Goal: Contribute content

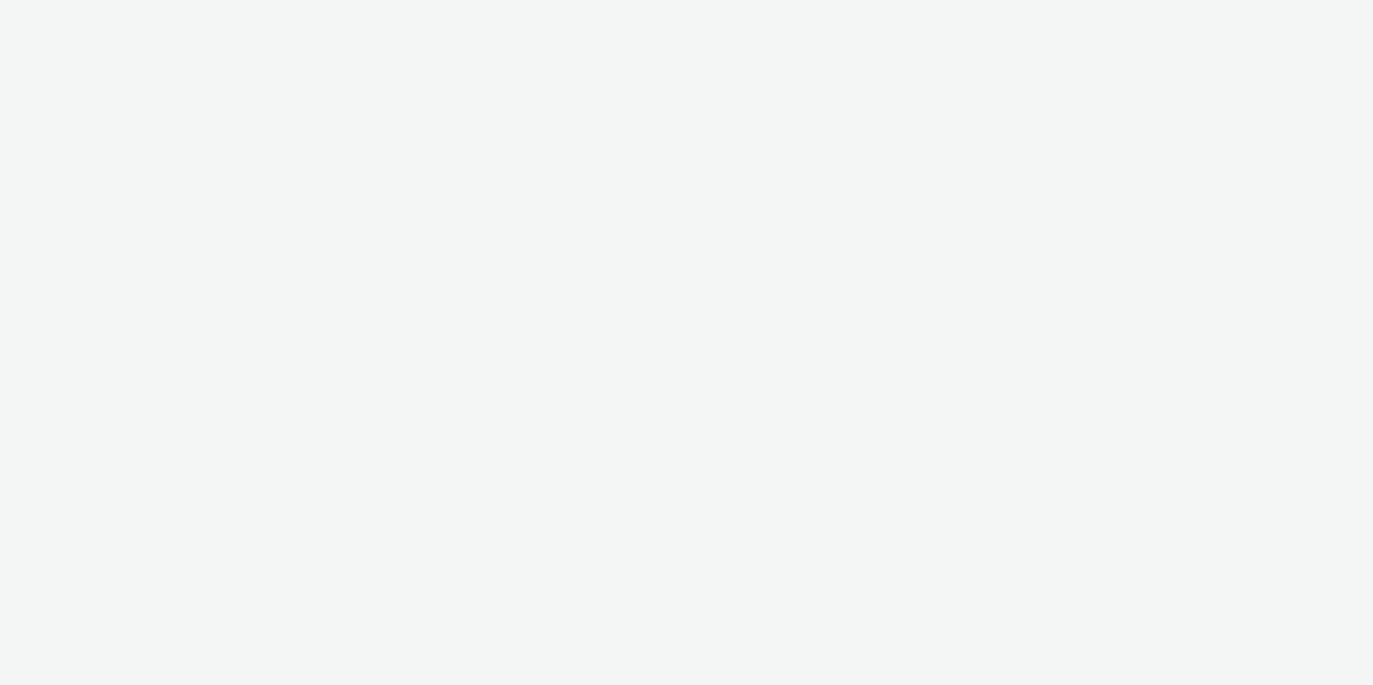
select select "6a9f09a4-7b7b-40b3-8e71-12b2a2313ff3"
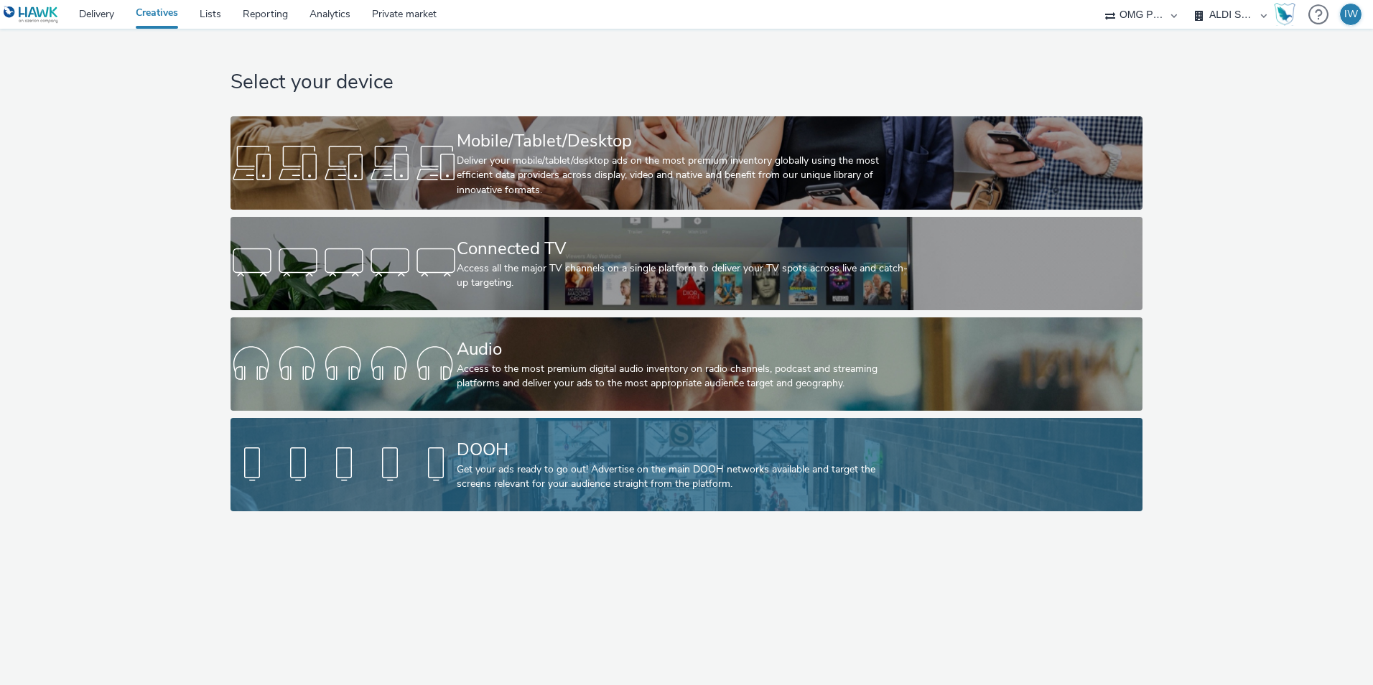
click at [547, 451] on div "DOOH" at bounding box center [683, 449] width 453 height 25
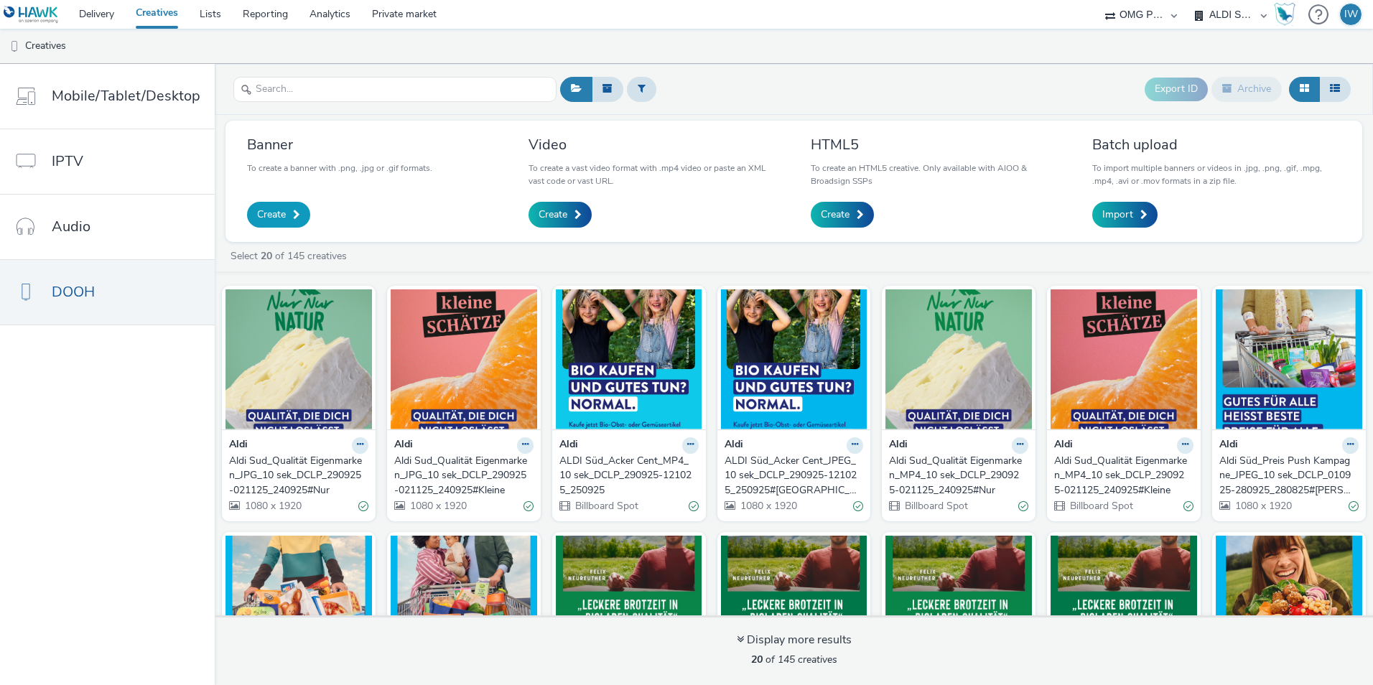
click at [274, 213] on span "Create" at bounding box center [271, 215] width 29 height 14
click at [281, 470] on div "Aldi Sud_Qualität Eigenmarken_JPG_10 sek_DCLP_290925-021125_240925#Nur" at bounding box center [296, 476] width 134 height 44
